Goal: Task Accomplishment & Management: Use online tool/utility

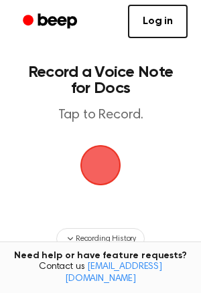
click at [84, 166] on span "button" at bounding box center [100, 164] width 37 height 37
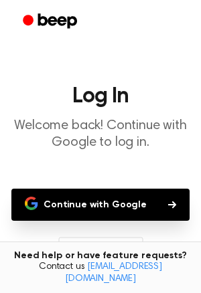
click at [99, 202] on button "Continue with Google" at bounding box center [100, 205] width 178 height 32
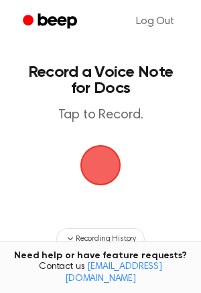
click at [105, 160] on span "button" at bounding box center [100, 165] width 43 height 43
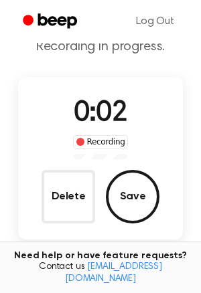
scroll to position [53, 0]
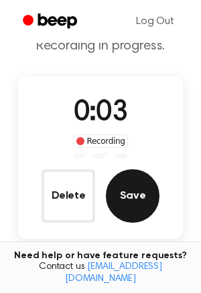
click at [116, 174] on button "Save" at bounding box center [132, 195] width 53 height 53
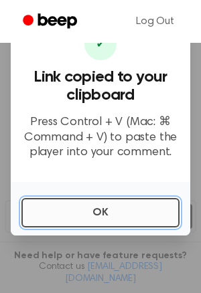
click at [38, 203] on button "OK" at bounding box center [100, 212] width 158 height 29
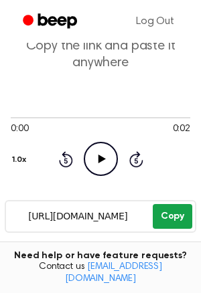
click at [181, 215] on button "Copy" at bounding box center [171, 216] width 39 height 25
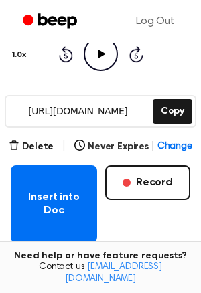
scroll to position [159, 0]
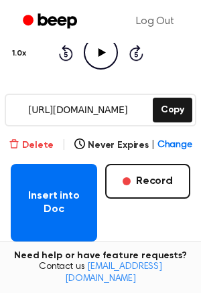
click at [15, 140] on icon "button" at bounding box center [14, 143] width 11 height 11
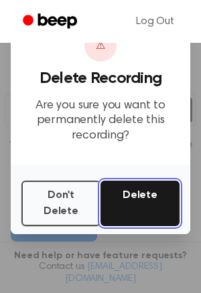
click at [149, 199] on button "Delete" at bounding box center [139, 202] width 79 height 45
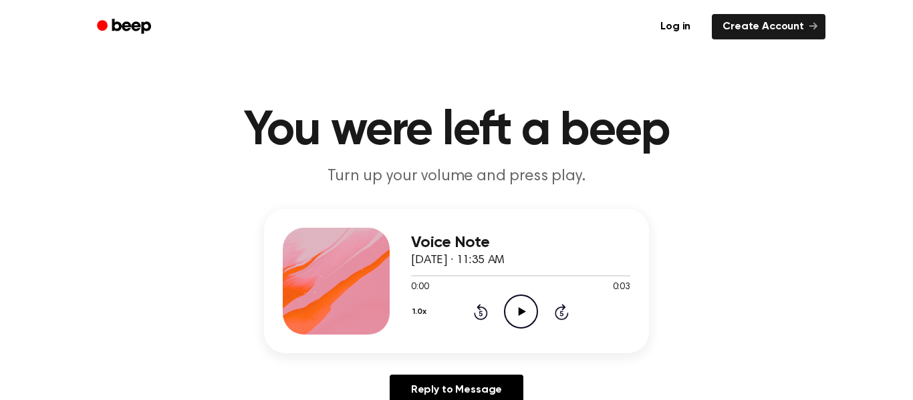
click at [509, 308] on icon "Play Audio" at bounding box center [521, 312] width 34 height 34
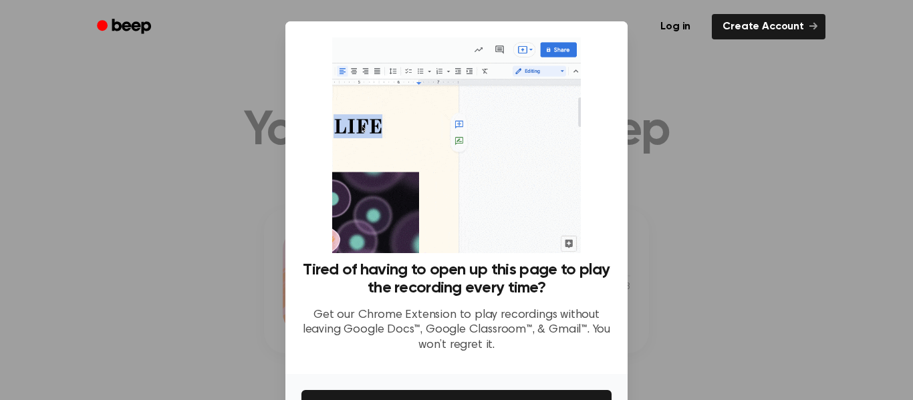
click at [652, 244] on div at bounding box center [456, 200] width 913 height 400
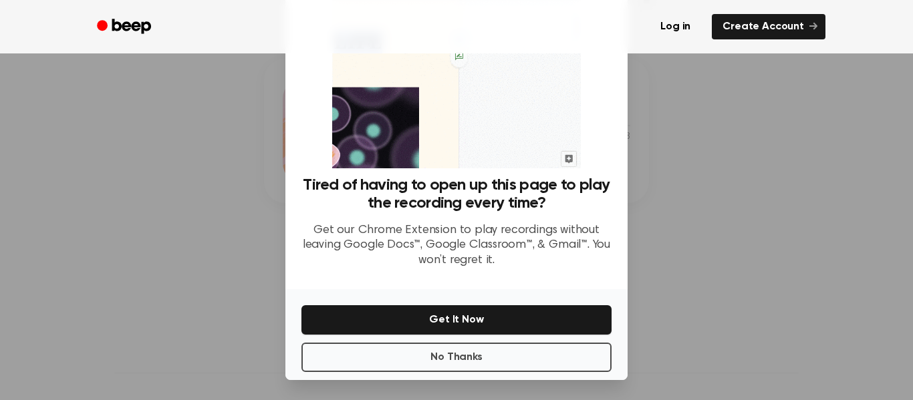
scroll to position [86, 0]
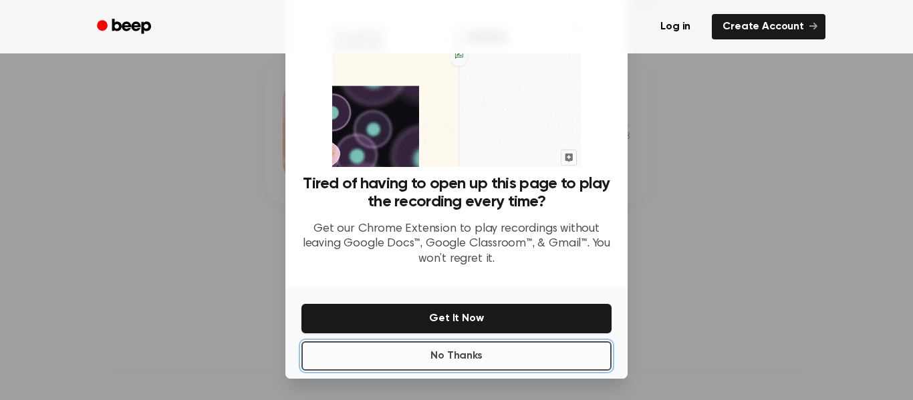
click at [524, 358] on button "No Thanks" at bounding box center [456, 356] width 310 height 29
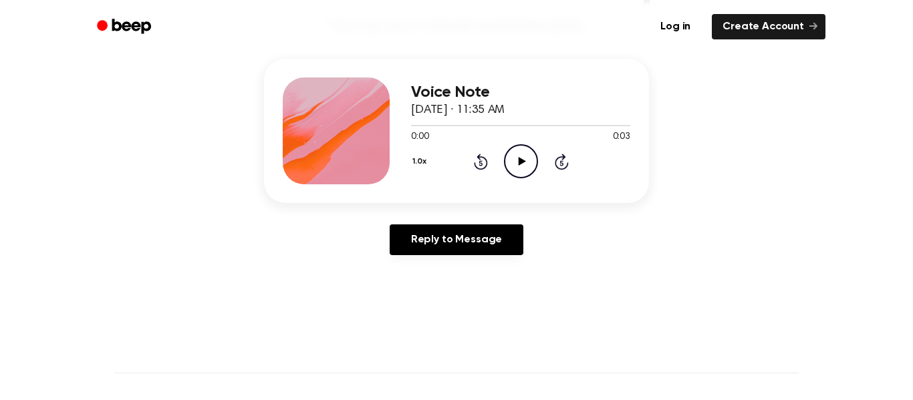
click at [520, 171] on icon "Play Audio" at bounding box center [521, 161] width 34 height 34
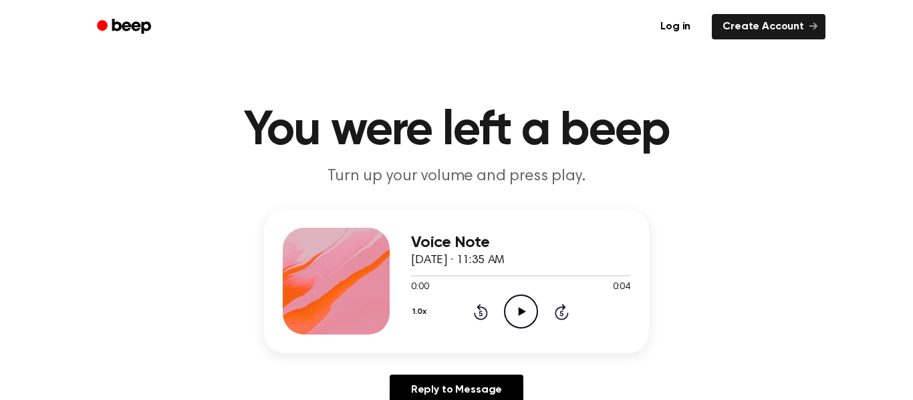
click at [513, 308] on icon "Play Audio" at bounding box center [521, 312] width 34 height 34
click at [515, 309] on icon "Play Audio" at bounding box center [521, 312] width 34 height 34
click at [507, 311] on icon "Play Audio" at bounding box center [521, 312] width 34 height 34
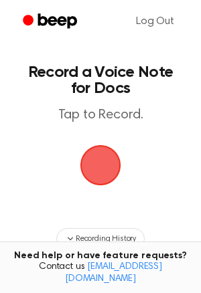
click at [108, 147] on span "button" at bounding box center [100, 164] width 37 height 37
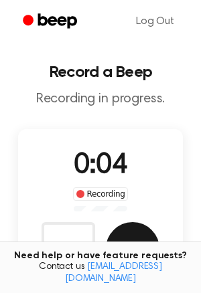
click at [131, 229] on button "Save" at bounding box center [132, 248] width 53 height 53
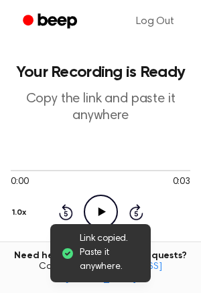
click at [98, 211] on icon at bounding box center [101, 211] width 7 height 9
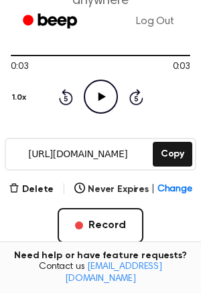
scroll to position [117, 0]
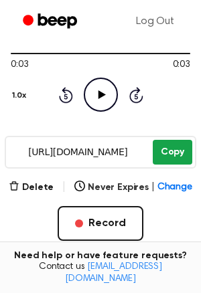
click at [168, 146] on button "Copy" at bounding box center [171, 152] width 39 height 25
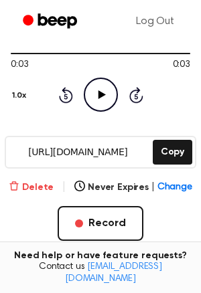
click at [26, 186] on button "Delete" at bounding box center [31, 187] width 45 height 14
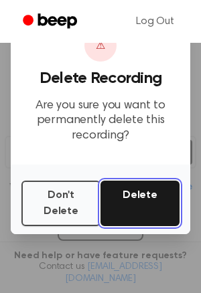
click at [142, 204] on button "Delete" at bounding box center [139, 202] width 79 height 45
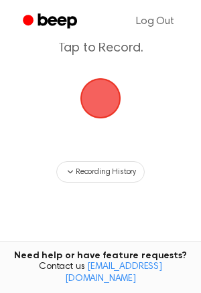
scroll to position [66, 0]
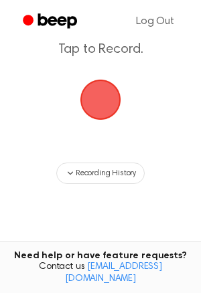
click at [93, 118] on span "button" at bounding box center [100, 99] width 37 height 37
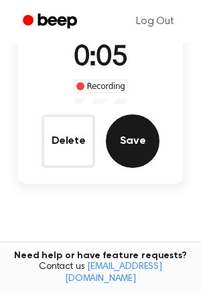
click at [114, 132] on button "Save" at bounding box center [132, 140] width 53 height 53
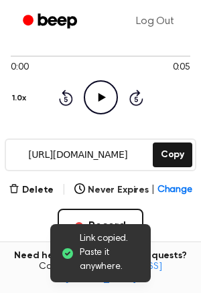
scroll to position [113, 0]
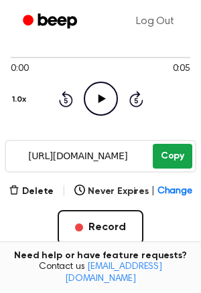
click at [155, 154] on button "Copy" at bounding box center [171, 156] width 39 height 25
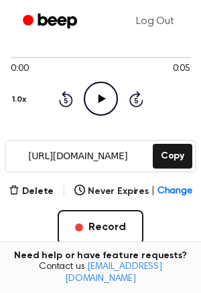
click at [6, 186] on main "Your Recording is Ready Copy the link and paste it anywhere 0:00 0:05 1.0x Rewi…" at bounding box center [100, 193] width 201 height 612
click at [25, 184] on button "Delete" at bounding box center [31, 191] width 45 height 14
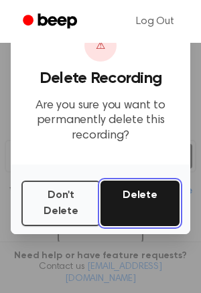
click at [131, 212] on button "Delete" at bounding box center [139, 202] width 79 height 45
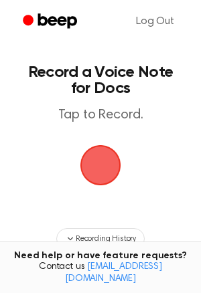
click at [93, 169] on span "button" at bounding box center [100, 165] width 41 height 41
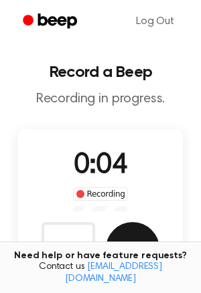
click at [114, 231] on button "Save" at bounding box center [132, 248] width 53 height 53
